Goal: Task Accomplishment & Management: Complete application form

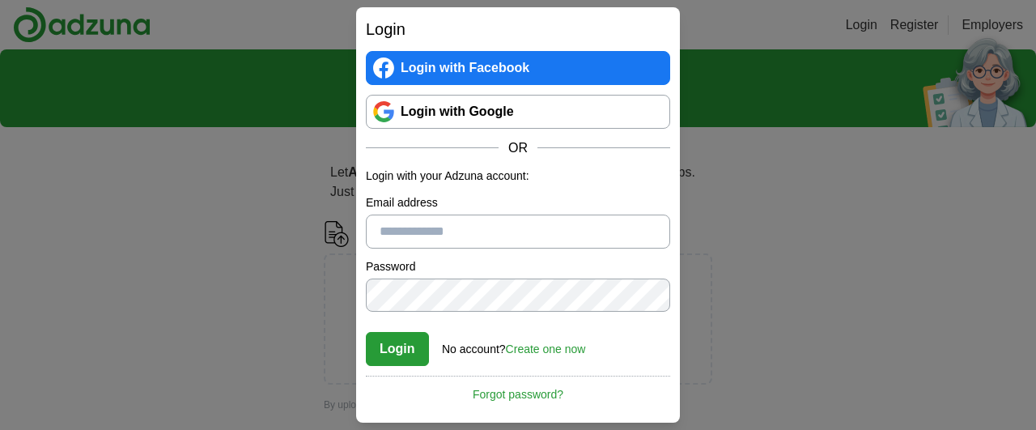
click at [505, 122] on link "Login with Google" at bounding box center [518, 112] width 304 height 34
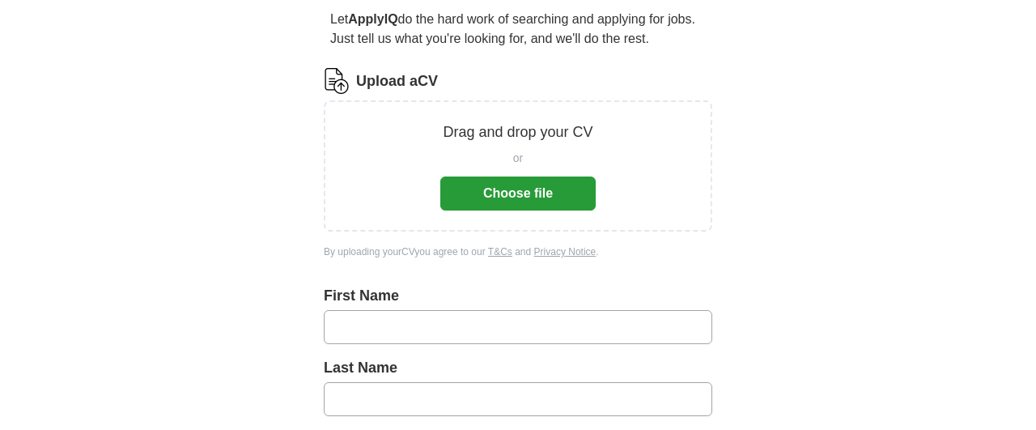
scroll to position [138, 0]
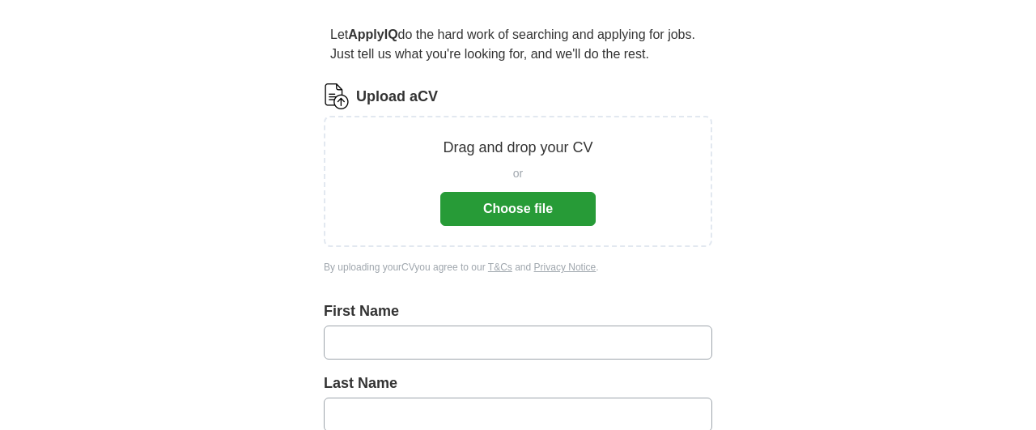
click at [566, 210] on button "Choose file" at bounding box center [517, 209] width 155 height 34
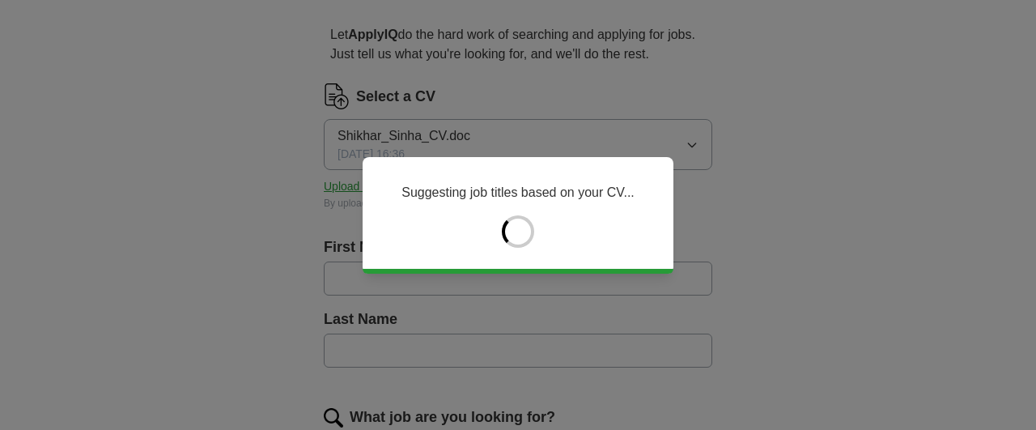
type input "*******"
type input "*****"
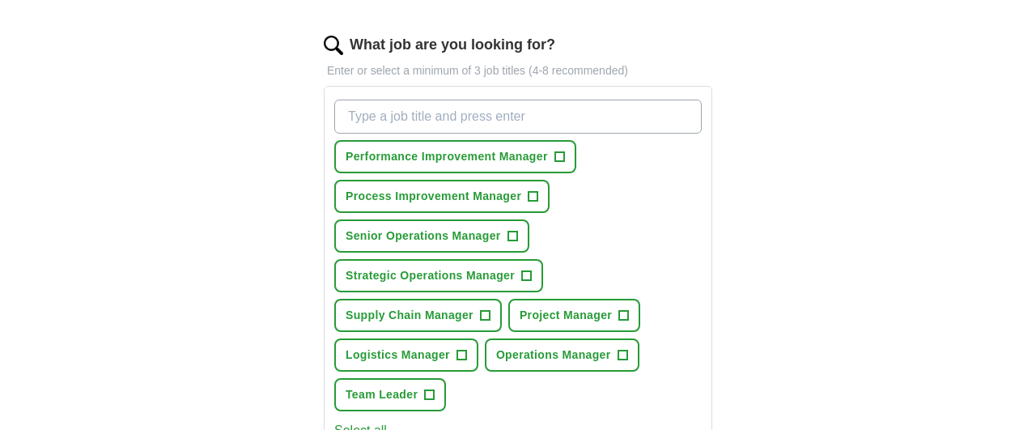
scroll to position [513, 0]
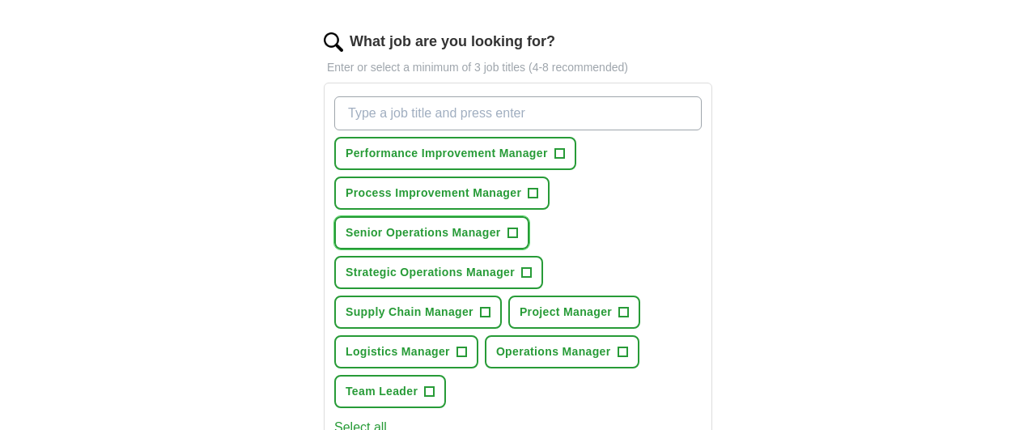
click at [508, 231] on span "+" at bounding box center [513, 233] width 10 height 13
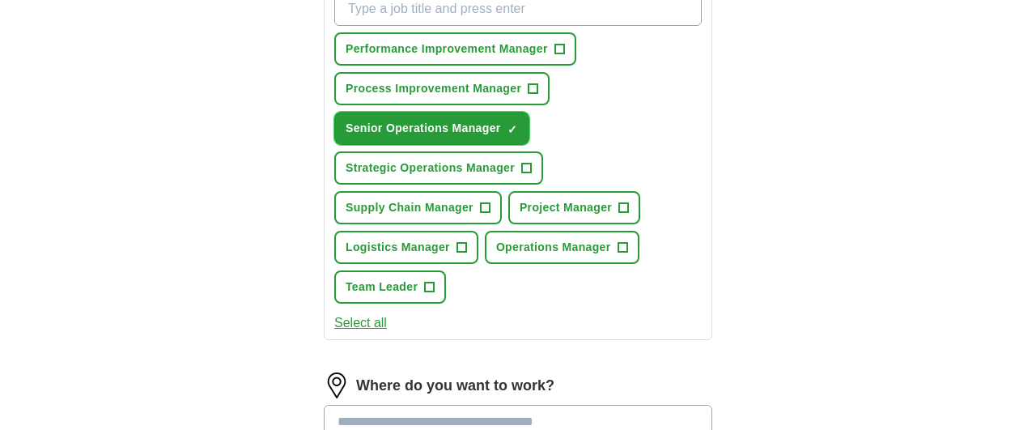
scroll to position [618, 0]
click at [508, 166] on span "Strategic Operations Manager" at bounding box center [430, 167] width 169 height 17
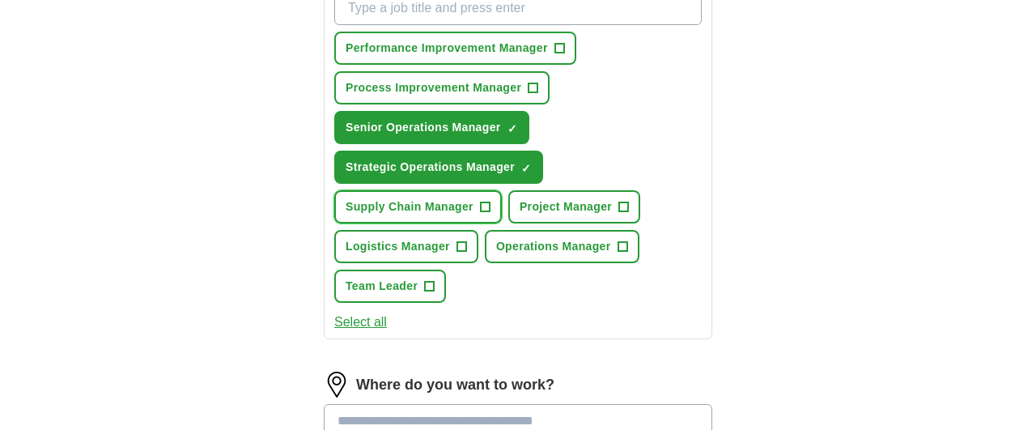
click at [456, 212] on span "Supply Chain Manager" at bounding box center [410, 206] width 128 height 17
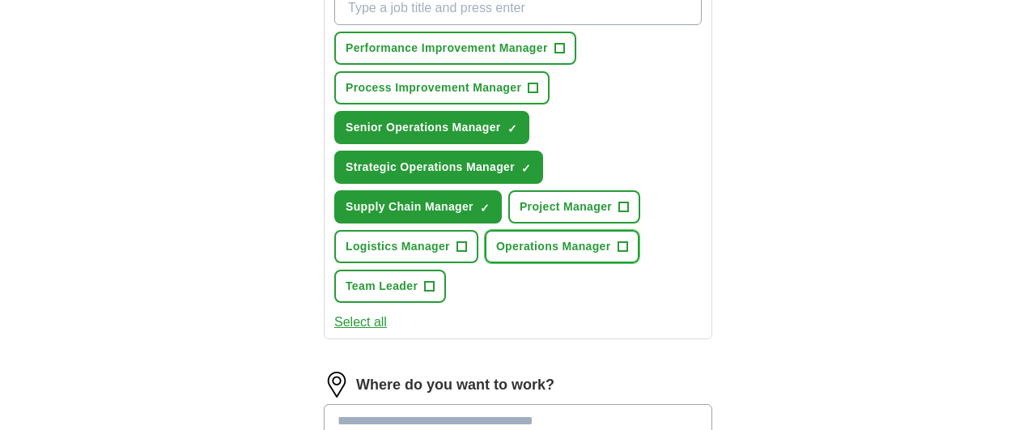
click at [562, 255] on button "Operations Manager +" at bounding box center [562, 246] width 155 height 33
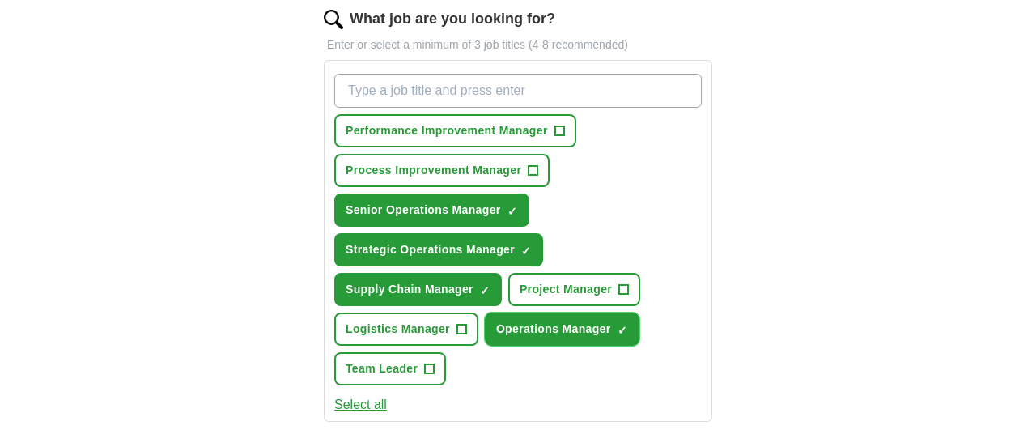
scroll to position [535, 0]
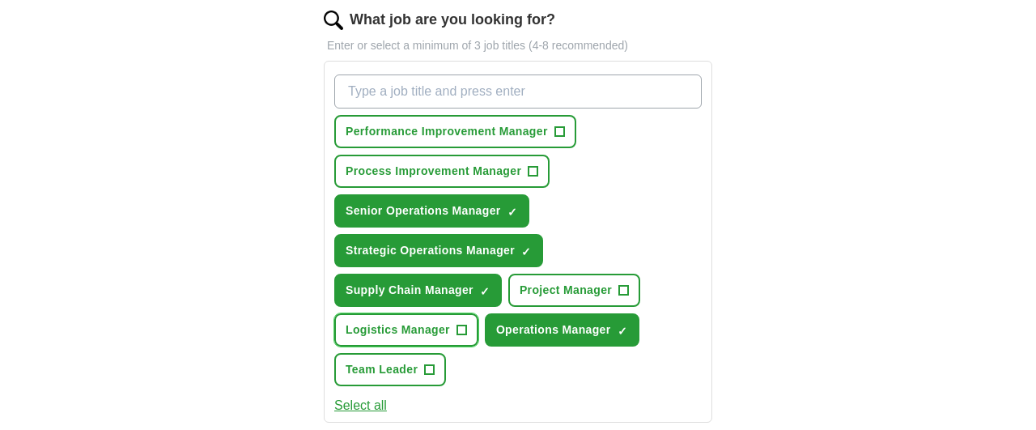
click at [435, 321] on span "Logistics Manager" at bounding box center [398, 329] width 104 height 17
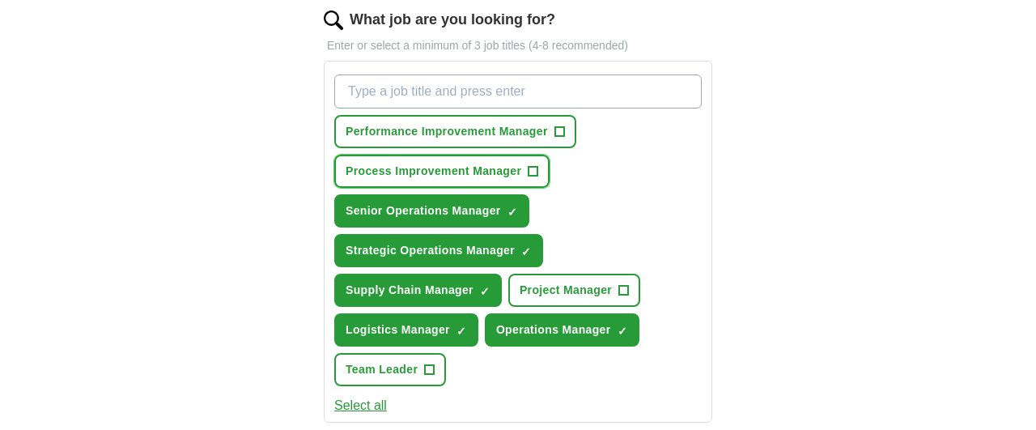
click at [484, 163] on span "Process Improvement Manager" at bounding box center [434, 171] width 176 height 17
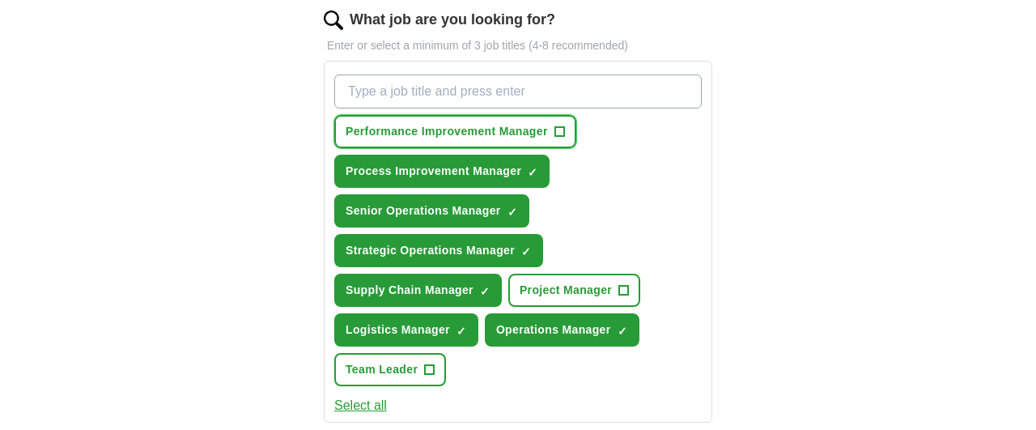
click at [494, 123] on span "Performance Improvement Manager" at bounding box center [447, 131] width 202 height 17
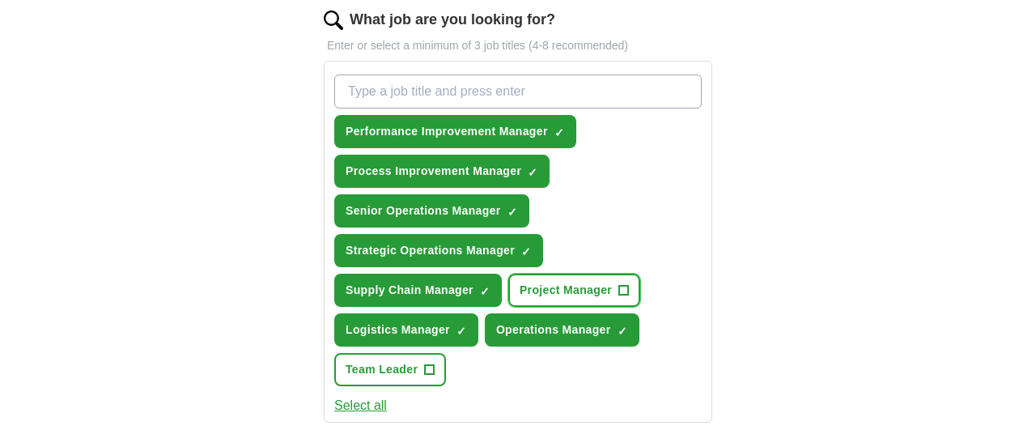
click at [593, 299] on button "Project Manager +" at bounding box center [574, 290] width 132 height 33
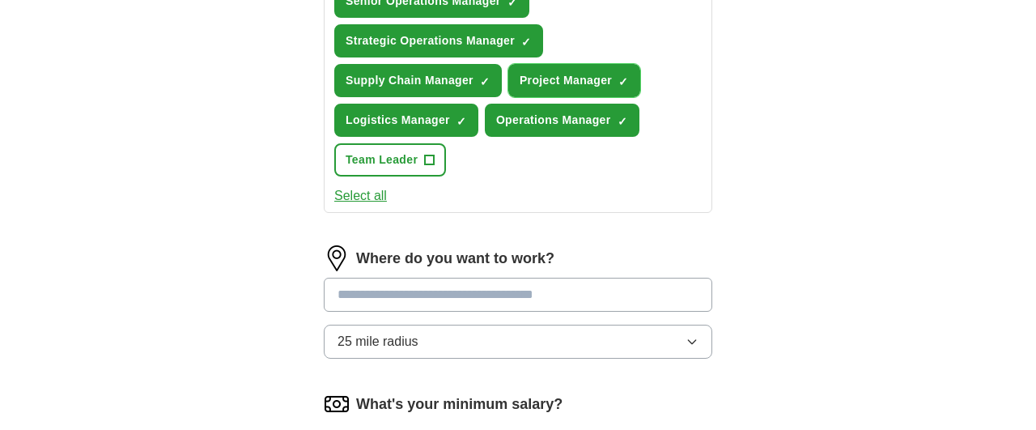
scroll to position [759, 0]
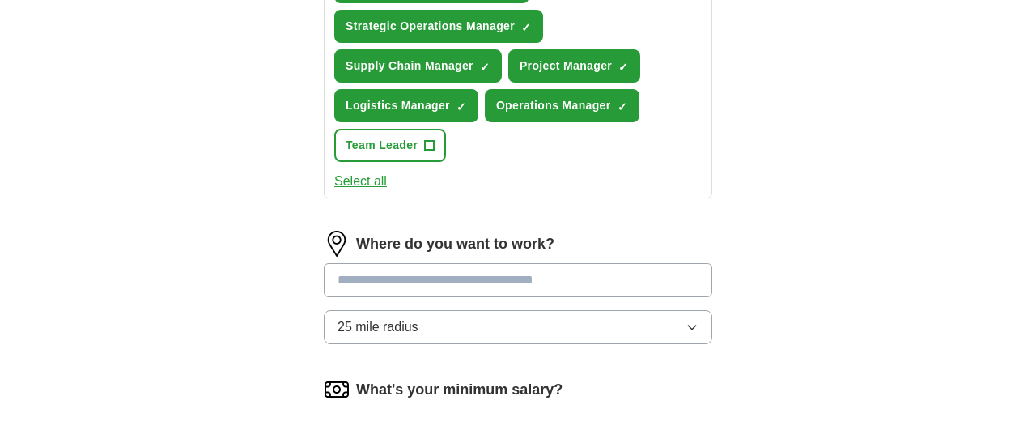
click at [590, 282] on input at bounding box center [518, 280] width 389 height 34
type input "*****"
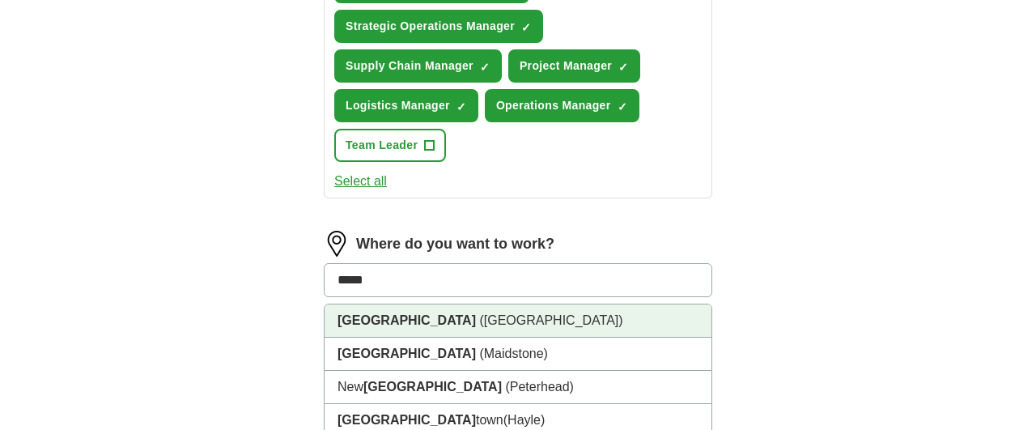
click at [507, 321] on li "[GEOGRAPHIC_DATA] ([GEOGRAPHIC_DATA])" at bounding box center [518, 320] width 387 height 33
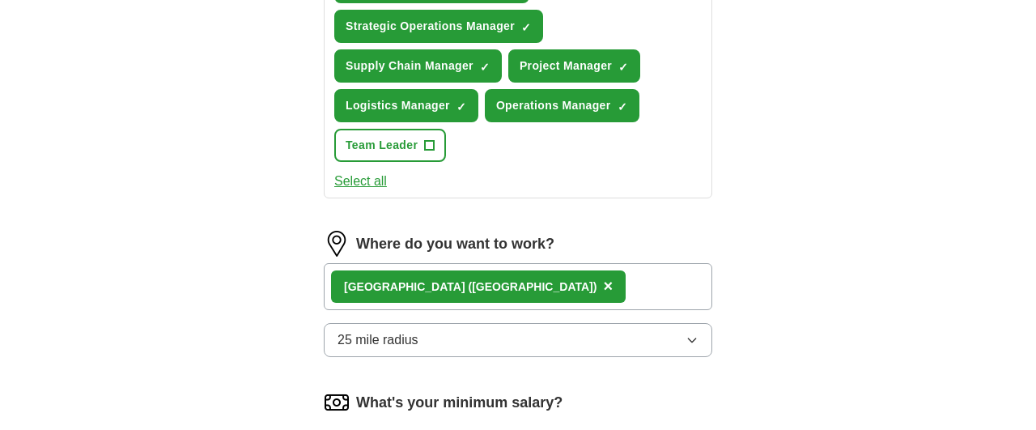
click at [567, 339] on button "25 mile radius" at bounding box center [518, 340] width 389 height 34
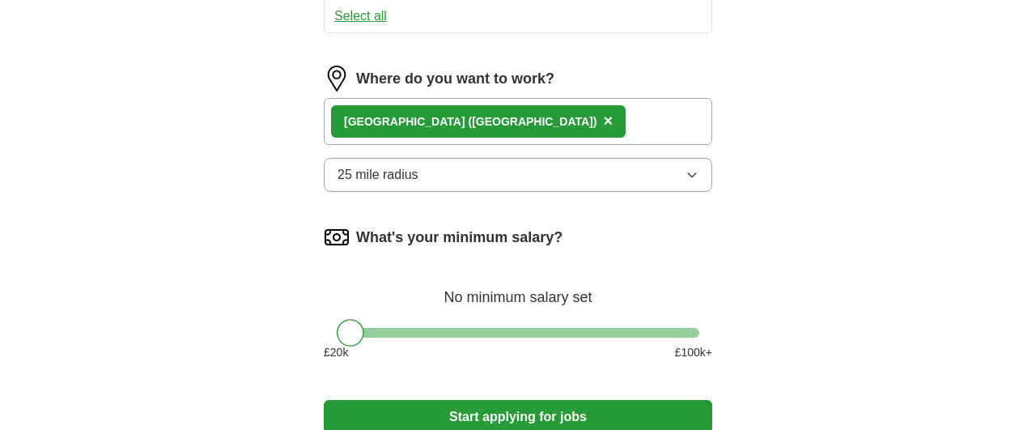
scroll to position [924, 0]
click at [605, 185] on button "25 mile radius" at bounding box center [518, 175] width 389 height 34
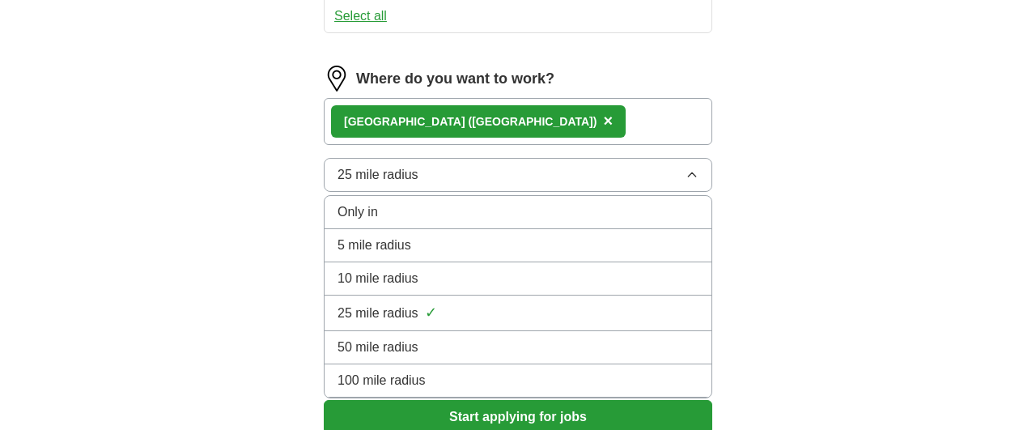
click at [548, 372] on div "100 mile radius" at bounding box center [518, 380] width 361 height 19
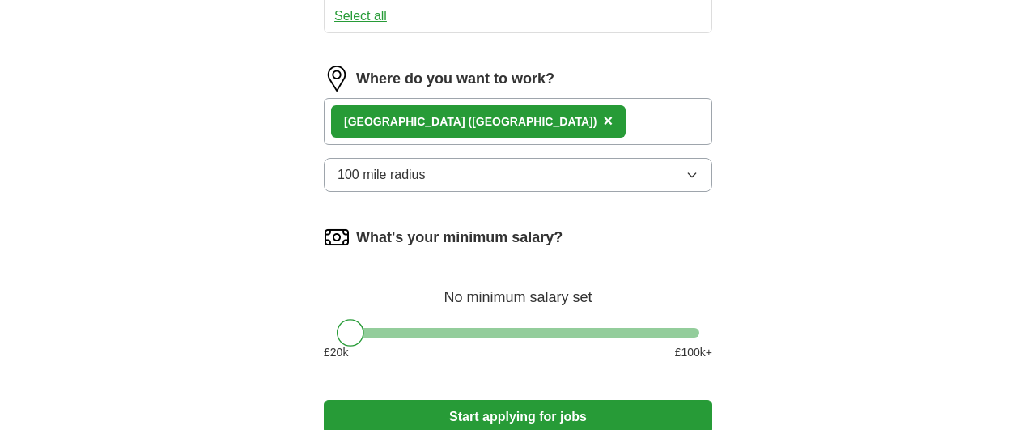
click at [571, 182] on button "100 mile radius" at bounding box center [518, 175] width 389 height 34
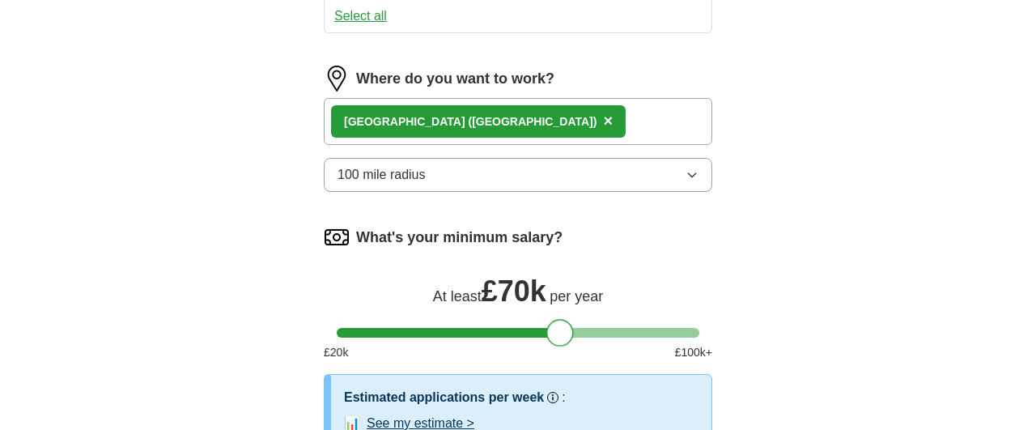
drag, startPoint x: 354, startPoint y: 333, endPoint x: 563, endPoint y: 319, distance: 209.3
click at [563, 319] on div at bounding box center [560, 333] width 28 height 28
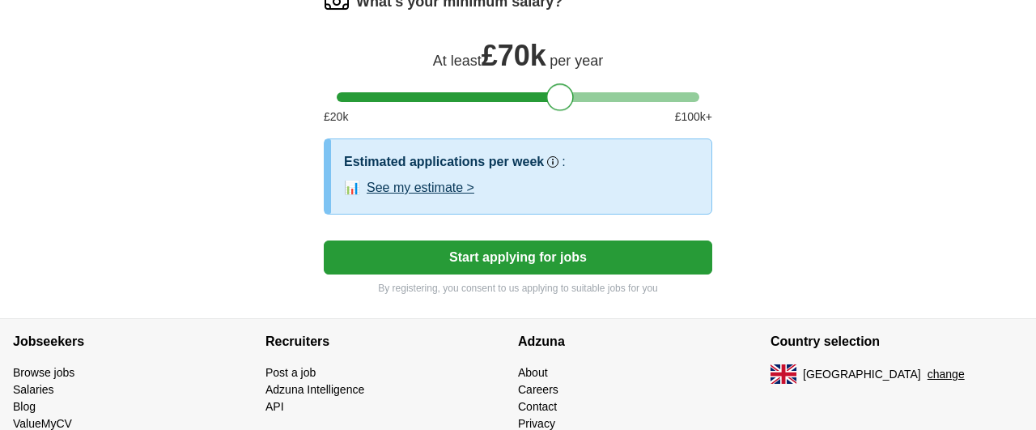
scroll to position [1166, 0]
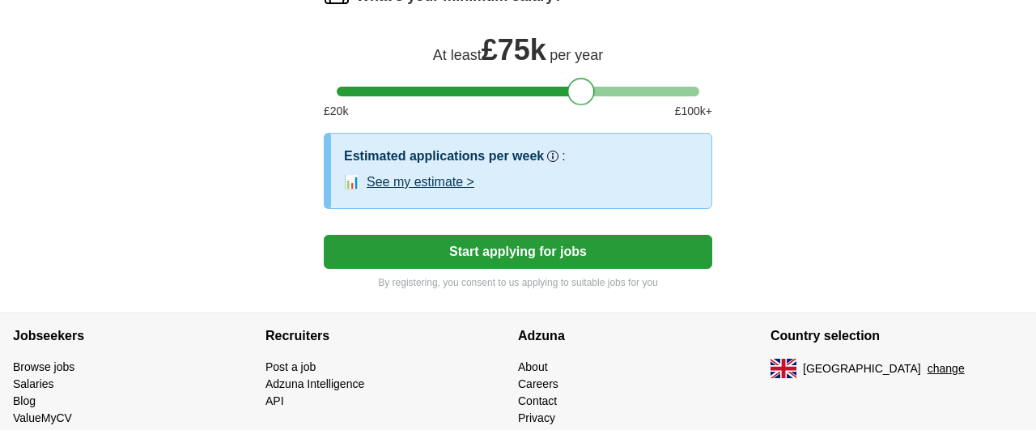
drag, startPoint x: 563, startPoint y: 90, endPoint x: 584, endPoint y: 91, distance: 21.1
click at [584, 91] on div at bounding box center [581, 92] width 28 height 28
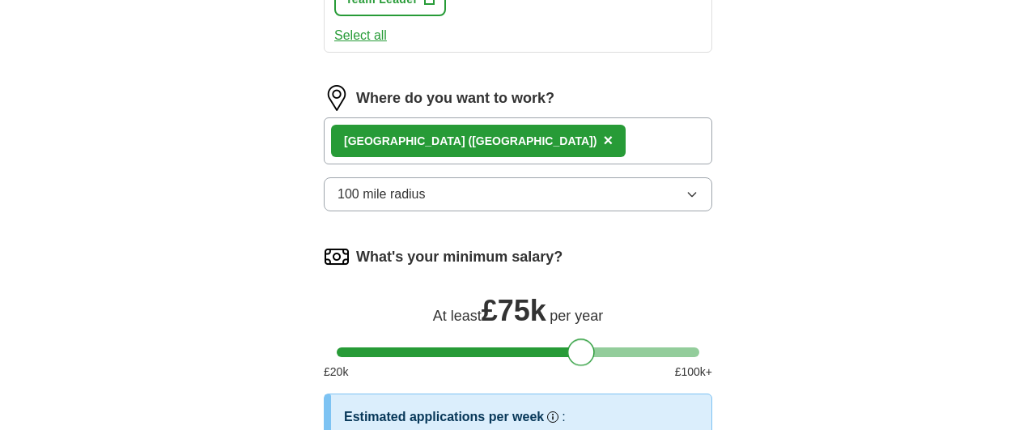
scroll to position [1223, 0]
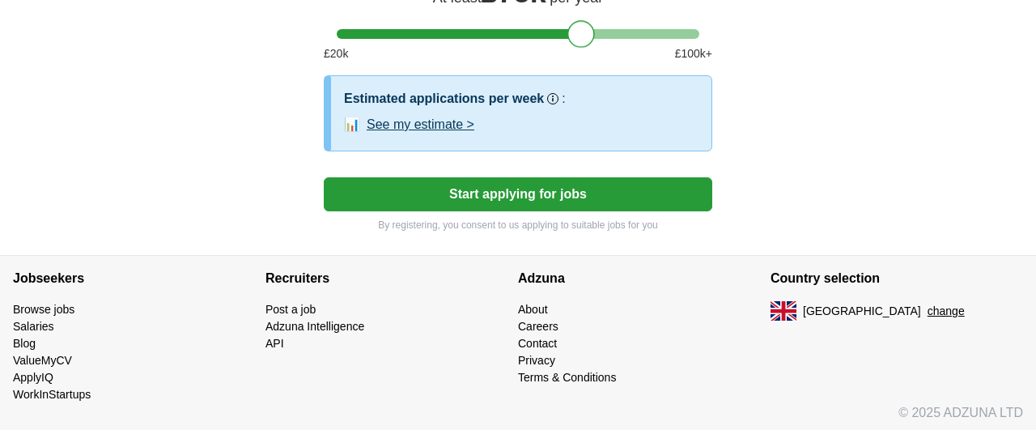
click at [664, 190] on button "Start applying for jobs" at bounding box center [518, 194] width 389 height 34
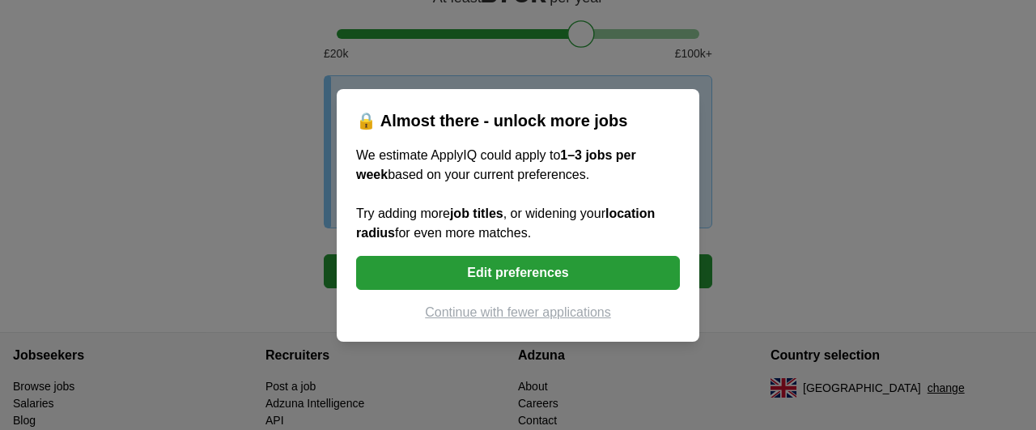
click at [568, 266] on button "Edit preferences" at bounding box center [518, 273] width 324 height 34
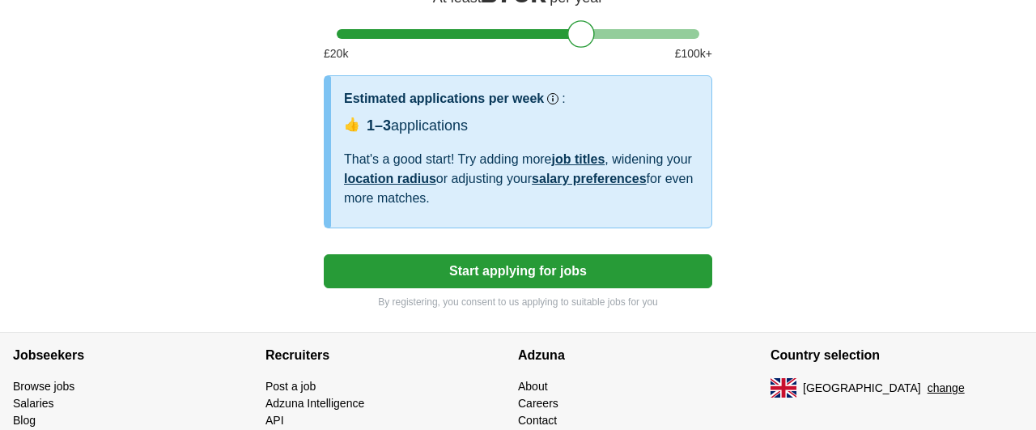
scroll to position [1080, 0]
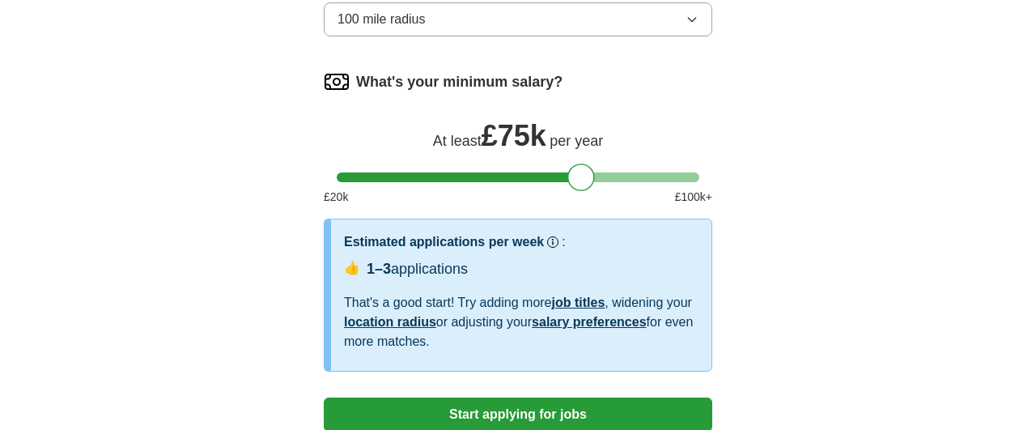
click at [621, 134] on div "At least £ 75k per year" at bounding box center [518, 133] width 389 height 39
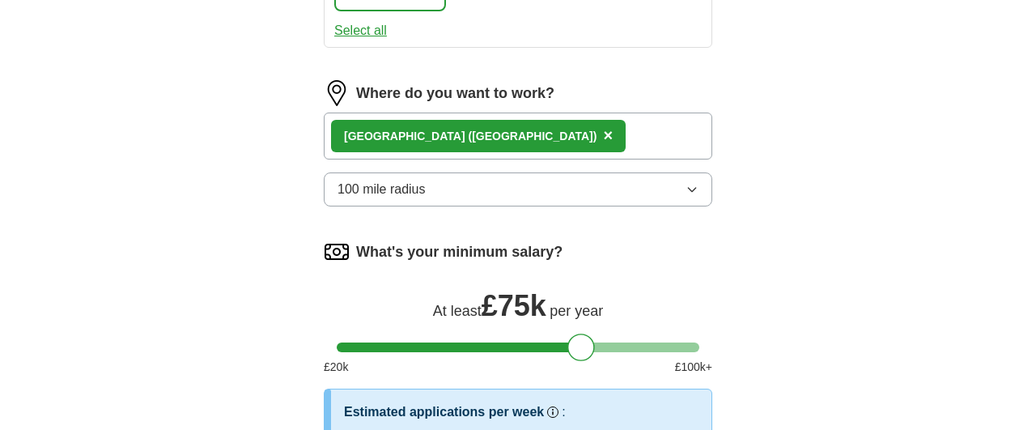
scroll to position [910, 0]
click at [561, 194] on button "100 mile radius" at bounding box center [518, 189] width 389 height 34
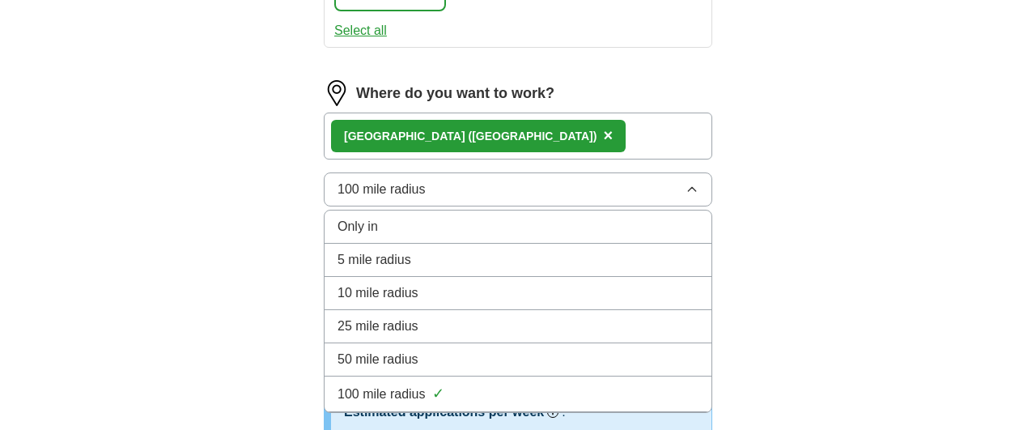
scroll to position [1052, 0]
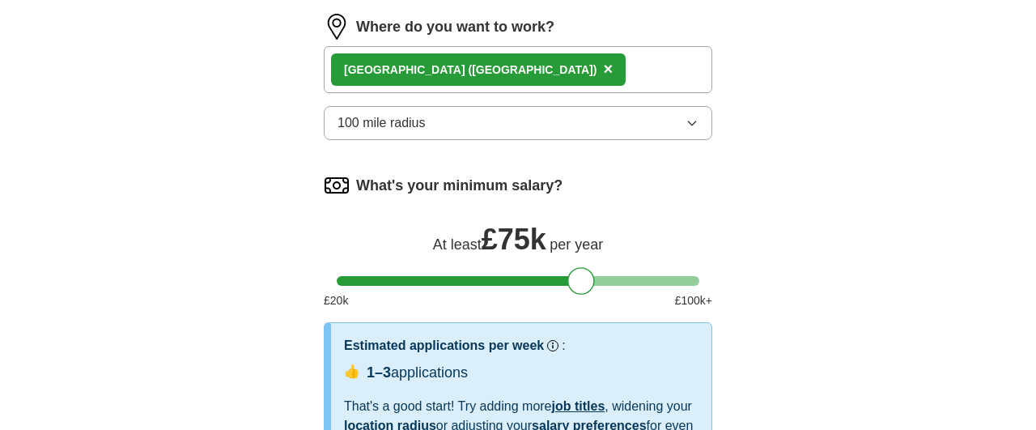
scroll to position [975, 0]
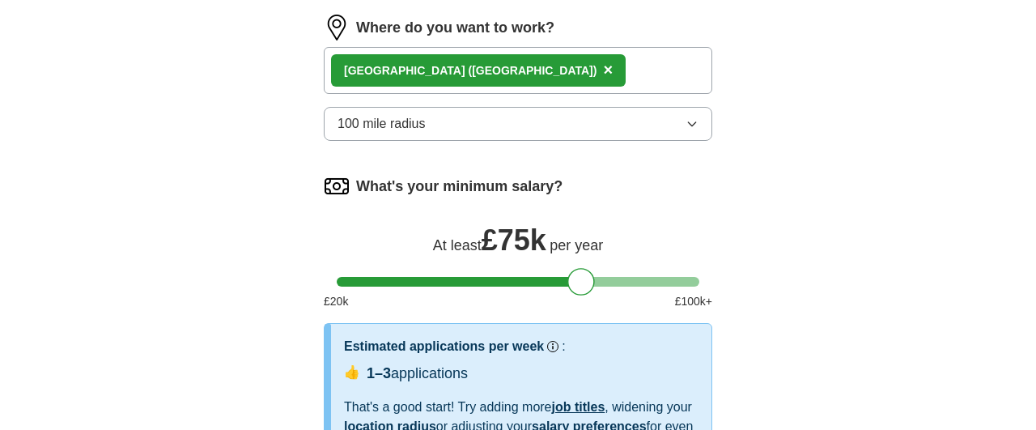
click at [648, 115] on button "100 mile radius" at bounding box center [518, 124] width 389 height 34
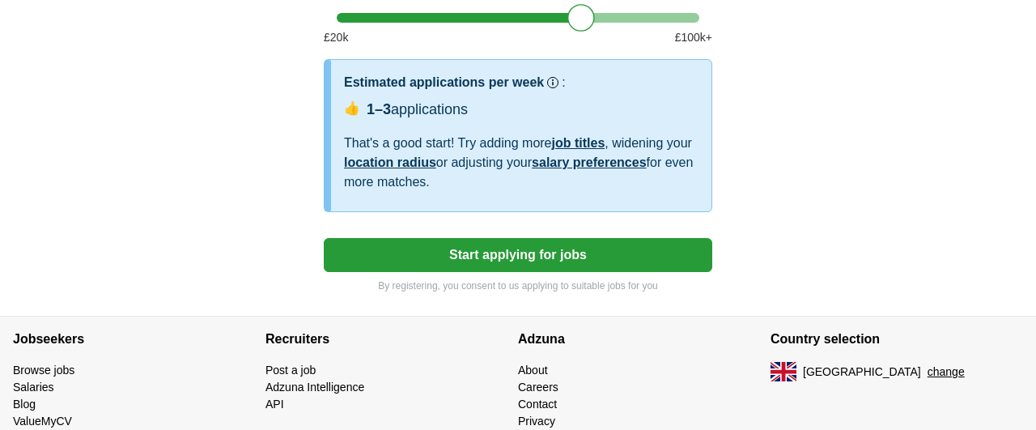
scroll to position [1242, 0]
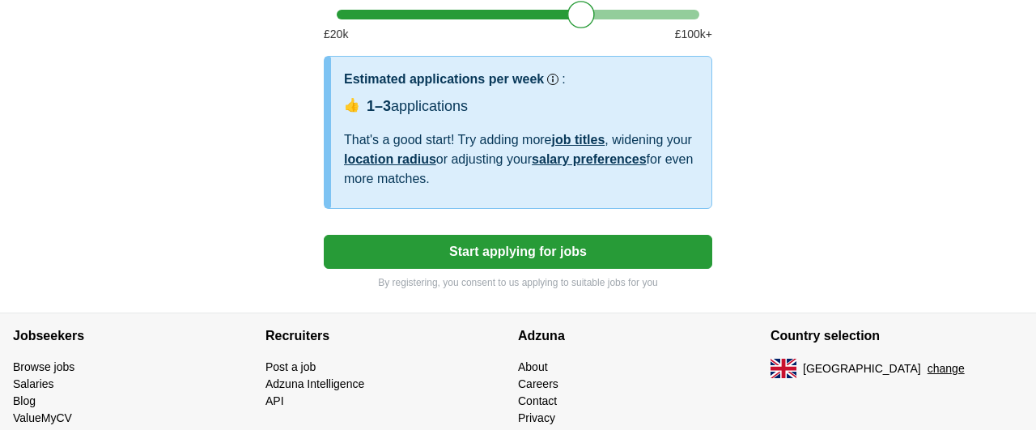
click at [666, 249] on button "Start applying for jobs" at bounding box center [518, 252] width 389 height 34
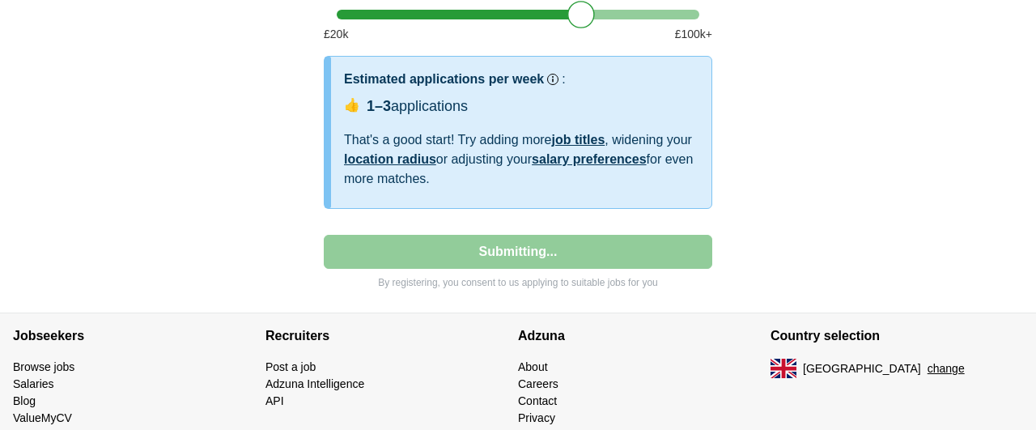
select select "**"
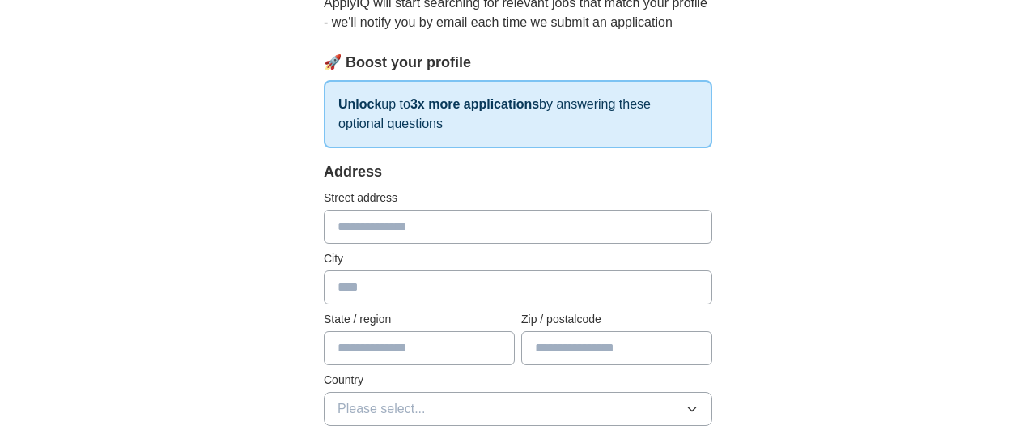
scroll to position [210, 0]
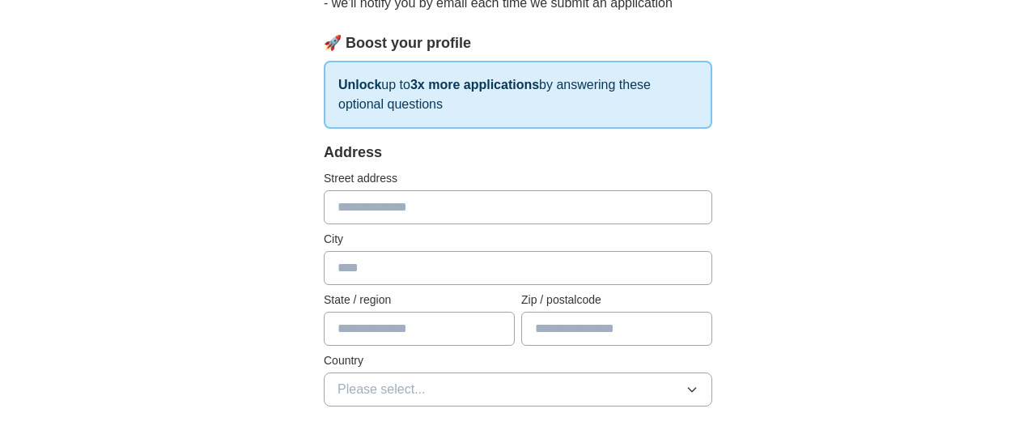
click at [656, 213] on input "text" at bounding box center [518, 207] width 389 height 34
type input "**********"
click at [636, 269] on input "text" at bounding box center [518, 268] width 389 height 34
type input "*****"
click at [457, 325] on input "text" at bounding box center [419, 329] width 191 height 34
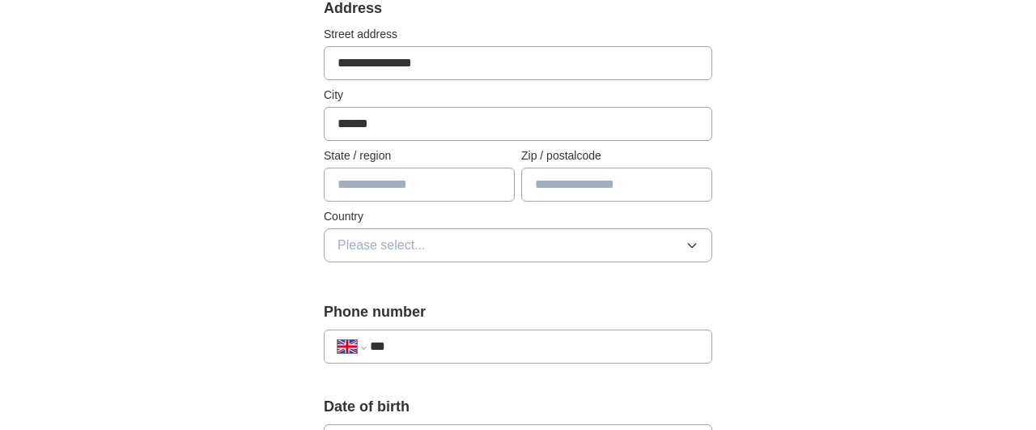
scroll to position [355, 0]
type input "*********"
click at [573, 78] on input "**********" at bounding box center [518, 63] width 389 height 34
type input "**********"
click at [647, 177] on input "text" at bounding box center [616, 185] width 191 height 34
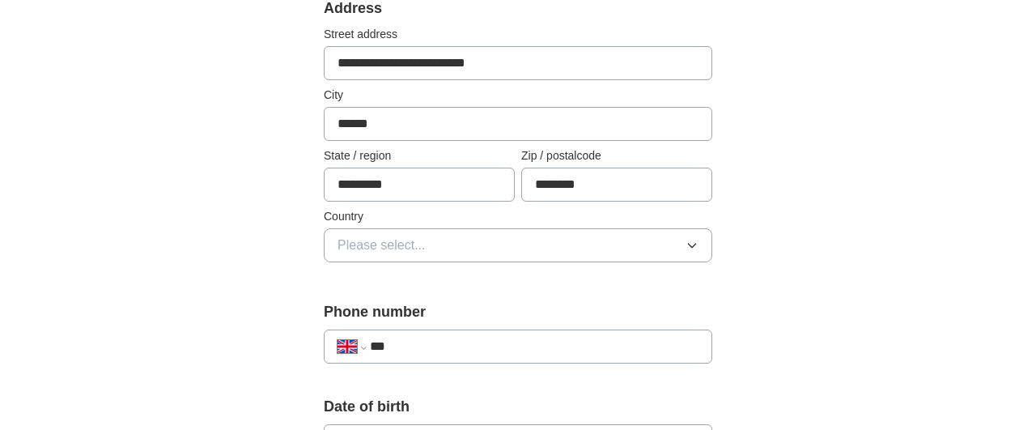
type input "********"
click at [615, 242] on button "Please select..." at bounding box center [518, 245] width 389 height 34
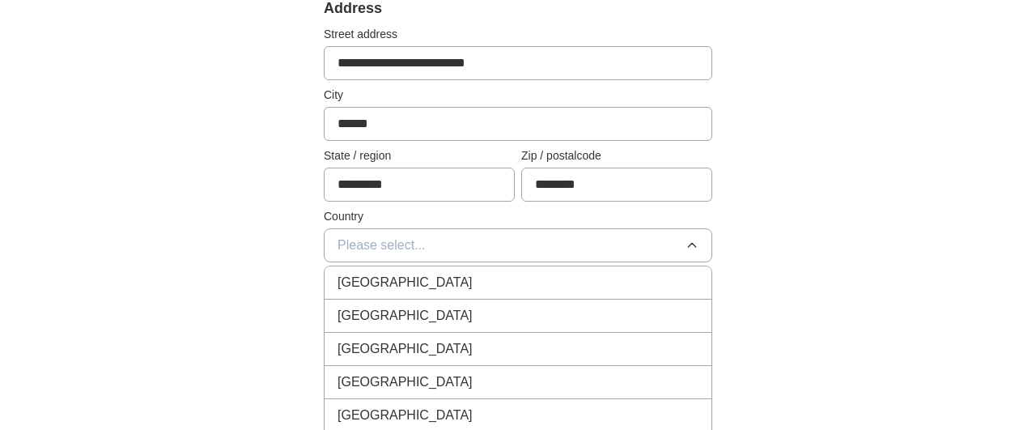
click at [569, 270] on li "[GEOGRAPHIC_DATA]" at bounding box center [518, 282] width 387 height 33
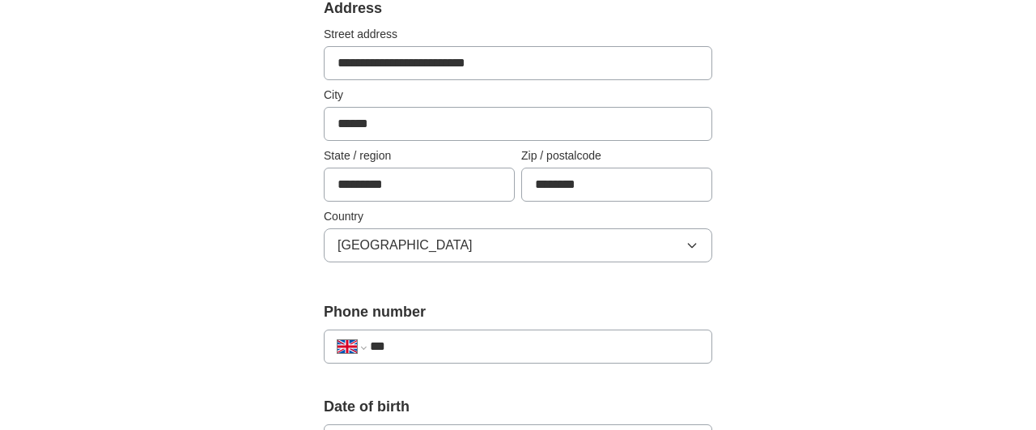
click at [586, 340] on input "***" at bounding box center [534, 346] width 329 height 19
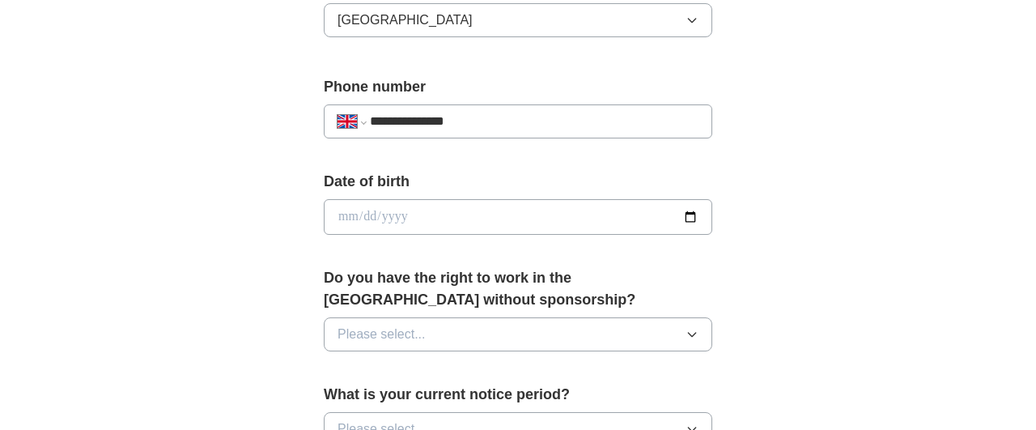
scroll to position [583, 0]
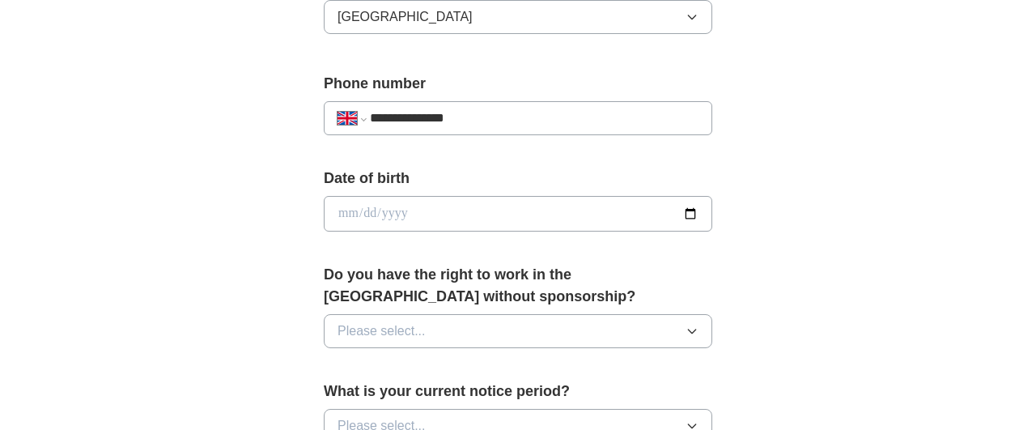
type input "**********"
click at [686, 207] on input "date" at bounding box center [518, 214] width 389 height 36
click at [737, 91] on div "**********" at bounding box center [518, 237] width 518 height 1361
click at [684, 208] on input "date" at bounding box center [518, 214] width 389 height 36
type input "**********"
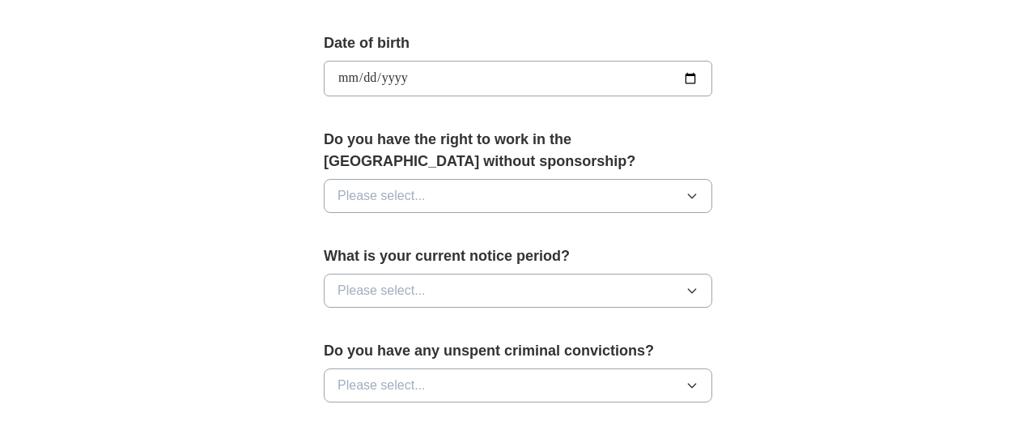
scroll to position [719, 0]
click at [690, 189] on icon "button" at bounding box center [692, 195] width 13 height 13
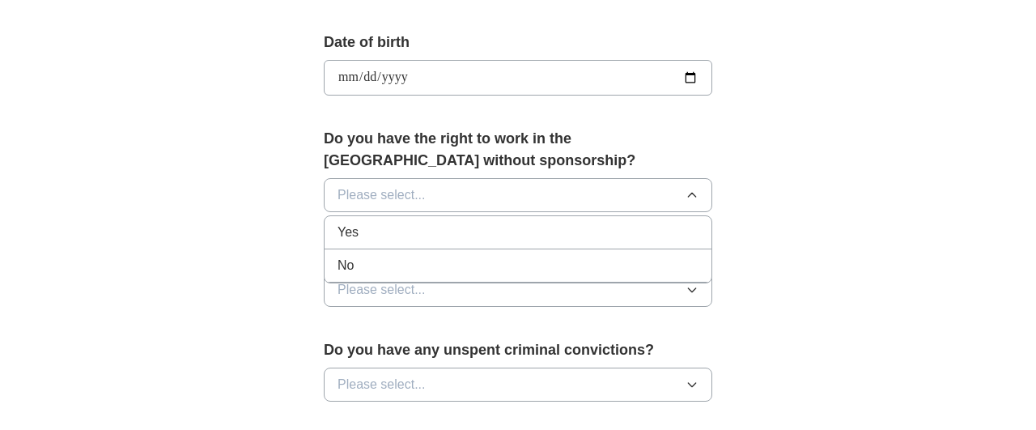
click at [500, 261] on div "No" at bounding box center [518, 265] width 361 height 19
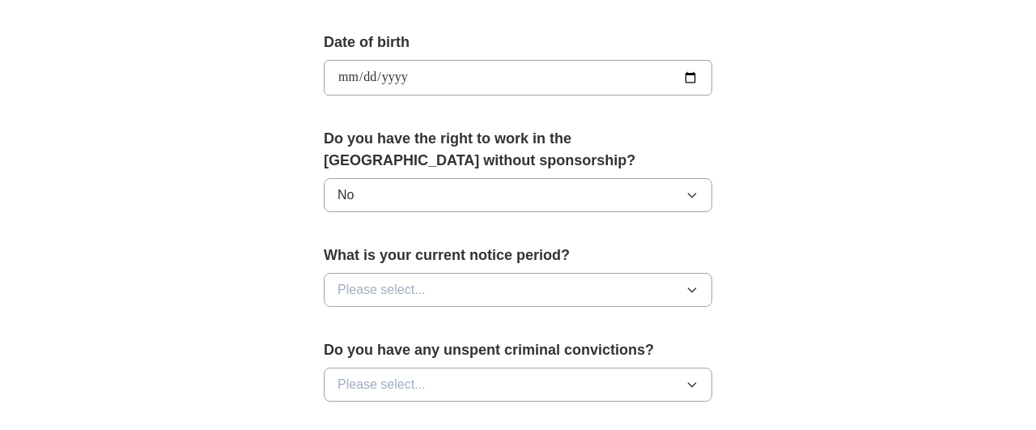
click at [525, 294] on button "Please select..." at bounding box center [518, 290] width 389 height 34
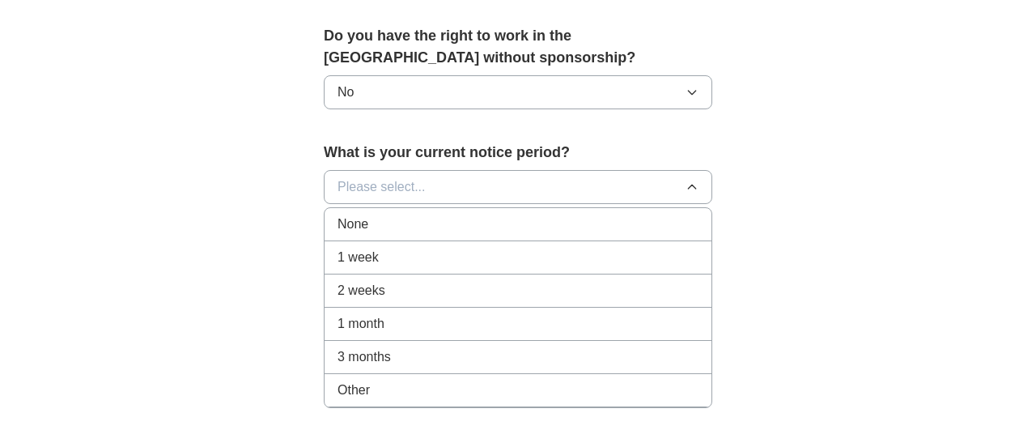
scroll to position [822, 0]
click at [491, 357] on div "3 months" at bounding box center [518, 355] width 361 height 19
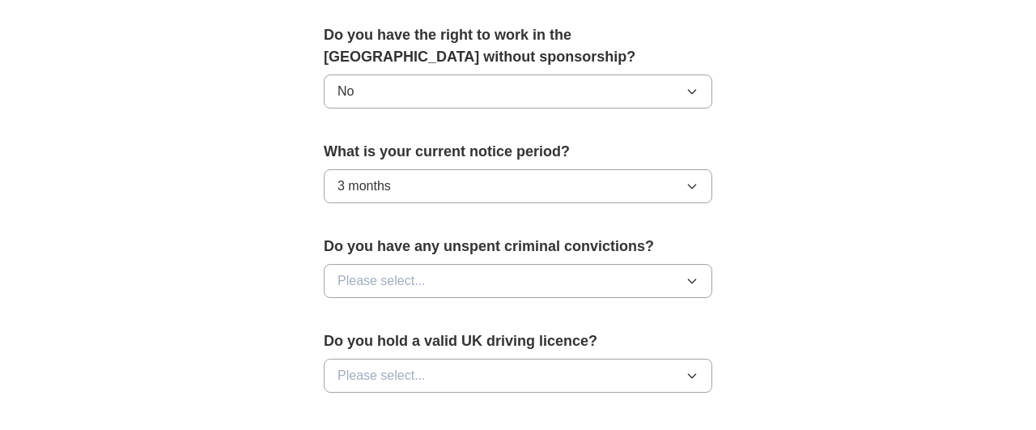
click at [516, 270] on button "Please select..." at bounding box center [518, 281] width 389 height 34
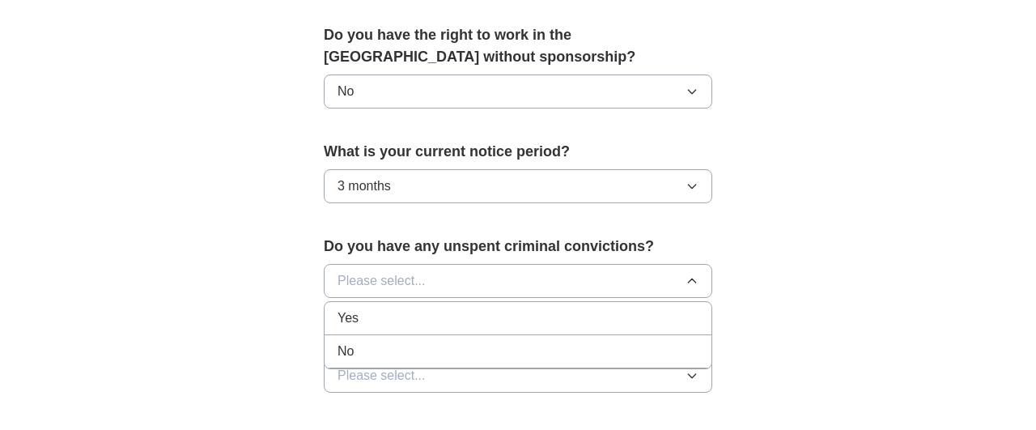
click at [494, 347] on div "No" at bounding box center [518, 351] width 361 height 19
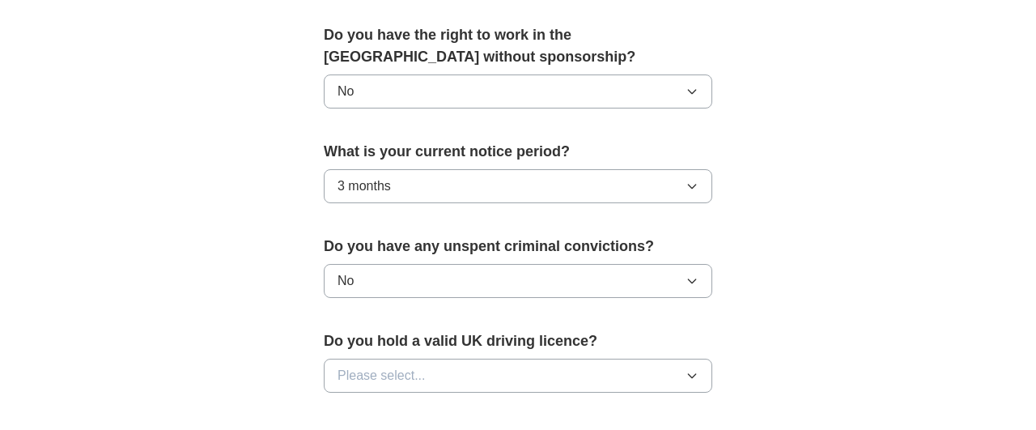
click at [551, 373] on button "Please select..." at bounding box center [518, 376] width 389 height 34
click at [533, 397] on li "Yes" at bounding box center [518, 413] width 387 height 33
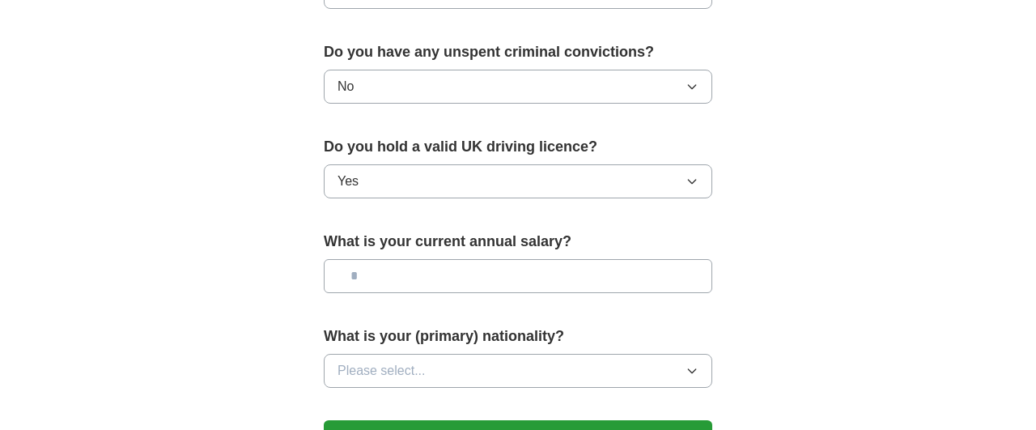
scroll to position [1024, 0]
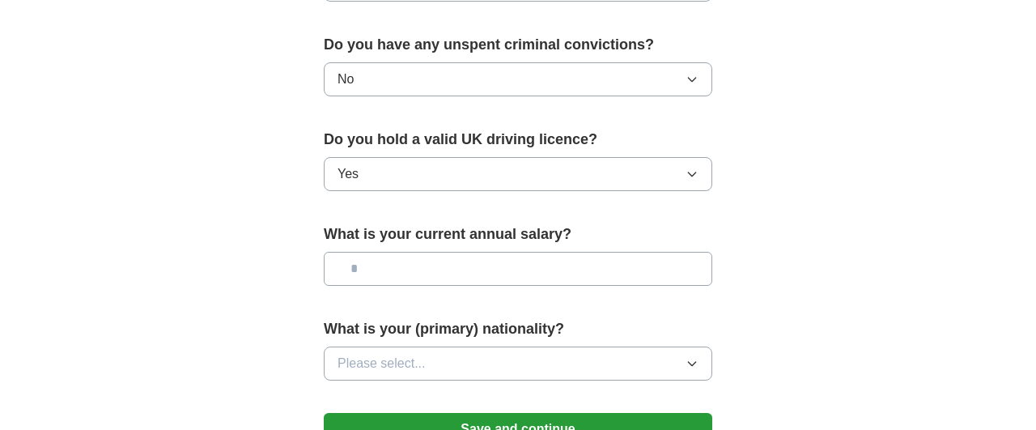
click at [530, 272] on input "text" at bounding box center [518, 269] width 389 height 34
type input "*******"
click at [517, 352] on button "Please select..." at bounding box center [518, 363] width 389 height 34
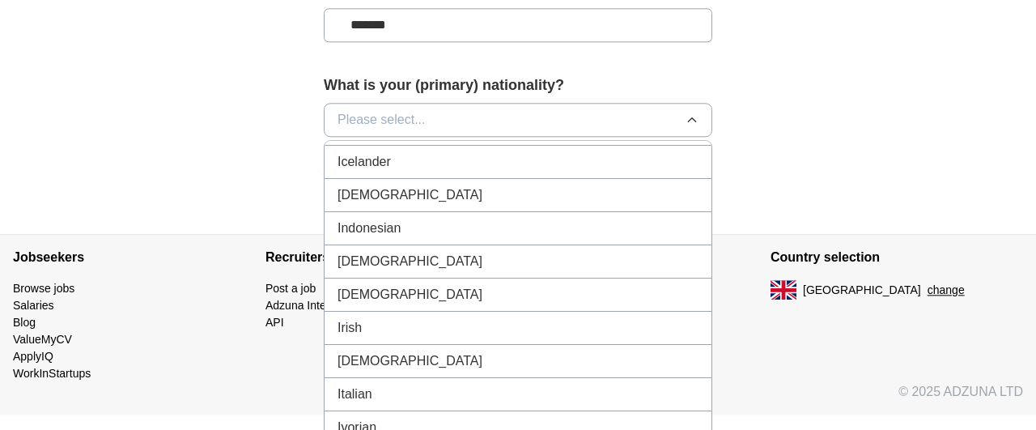
scroll to position [2516, 0]
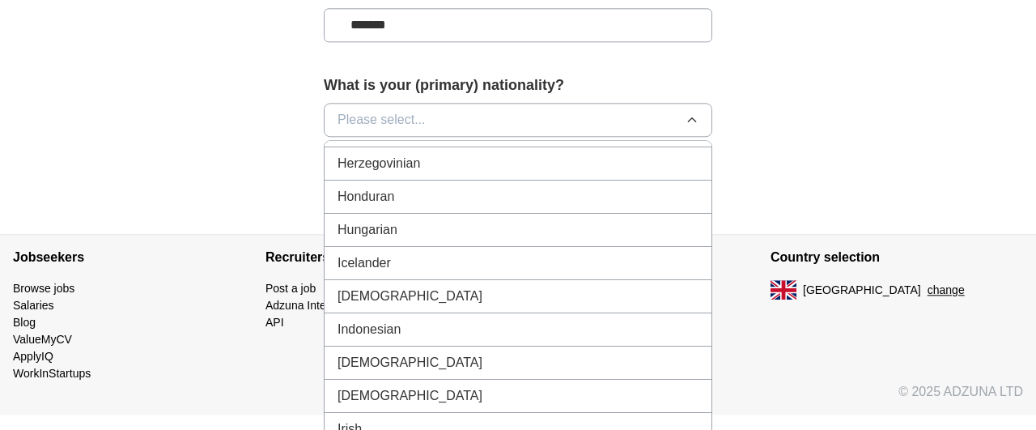
click at [466, 287] on div "[DEMOGRAPHIC_DATA]" at bounding box center [518, 296] width 361 height 19
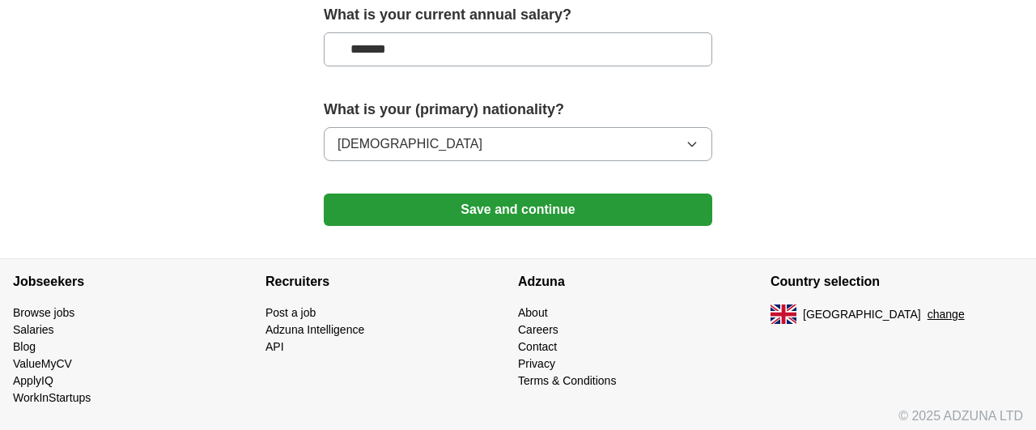
click at [637, 199] on button "Save and continue" at bounding box center [518, 209] width 389 height 32
